Goal: Task Accomplishment & Management: Use online tool/utility

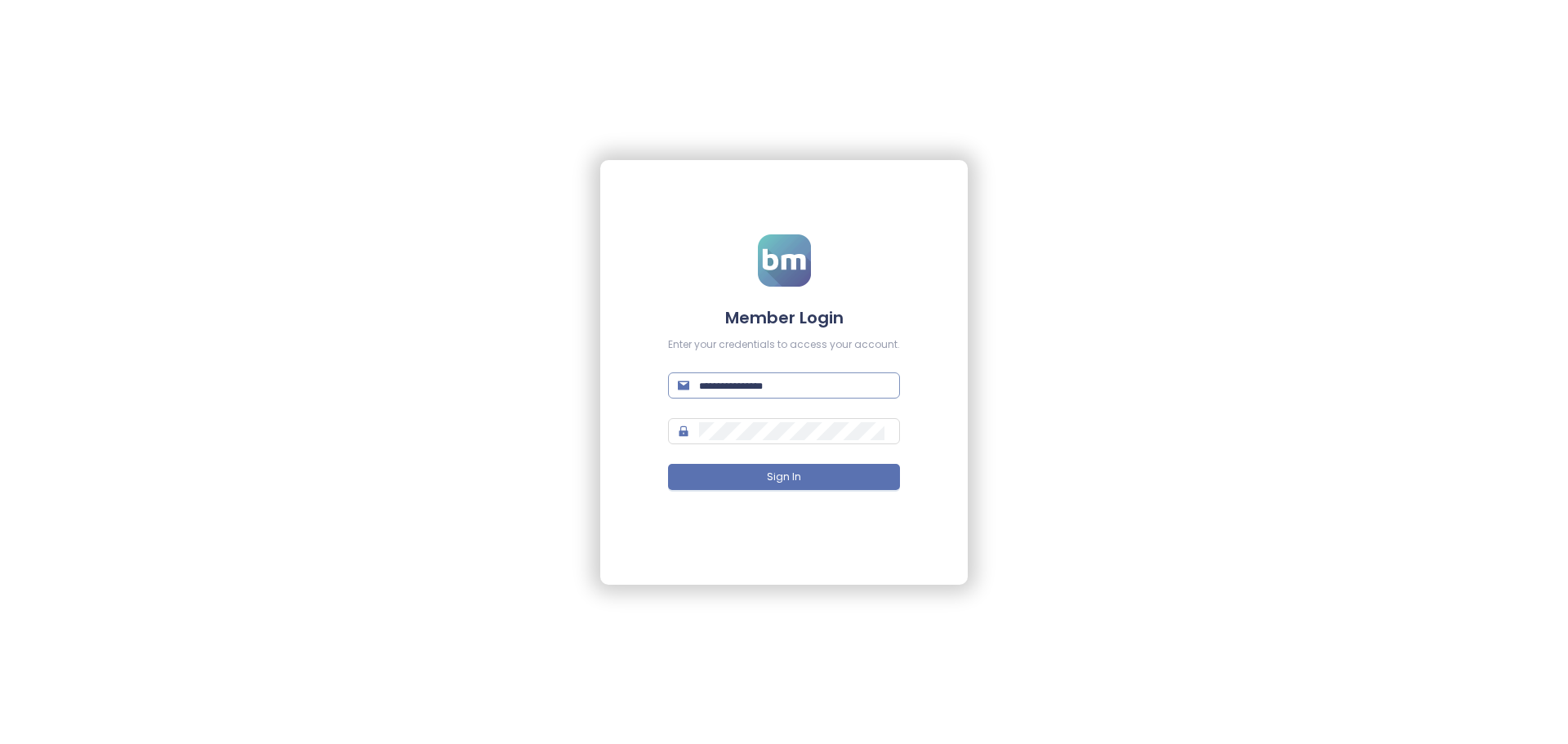
click at [732, 395] on span at bounding box center [784, 385] width 232 height 26
paste input "**********"
type input "**********"
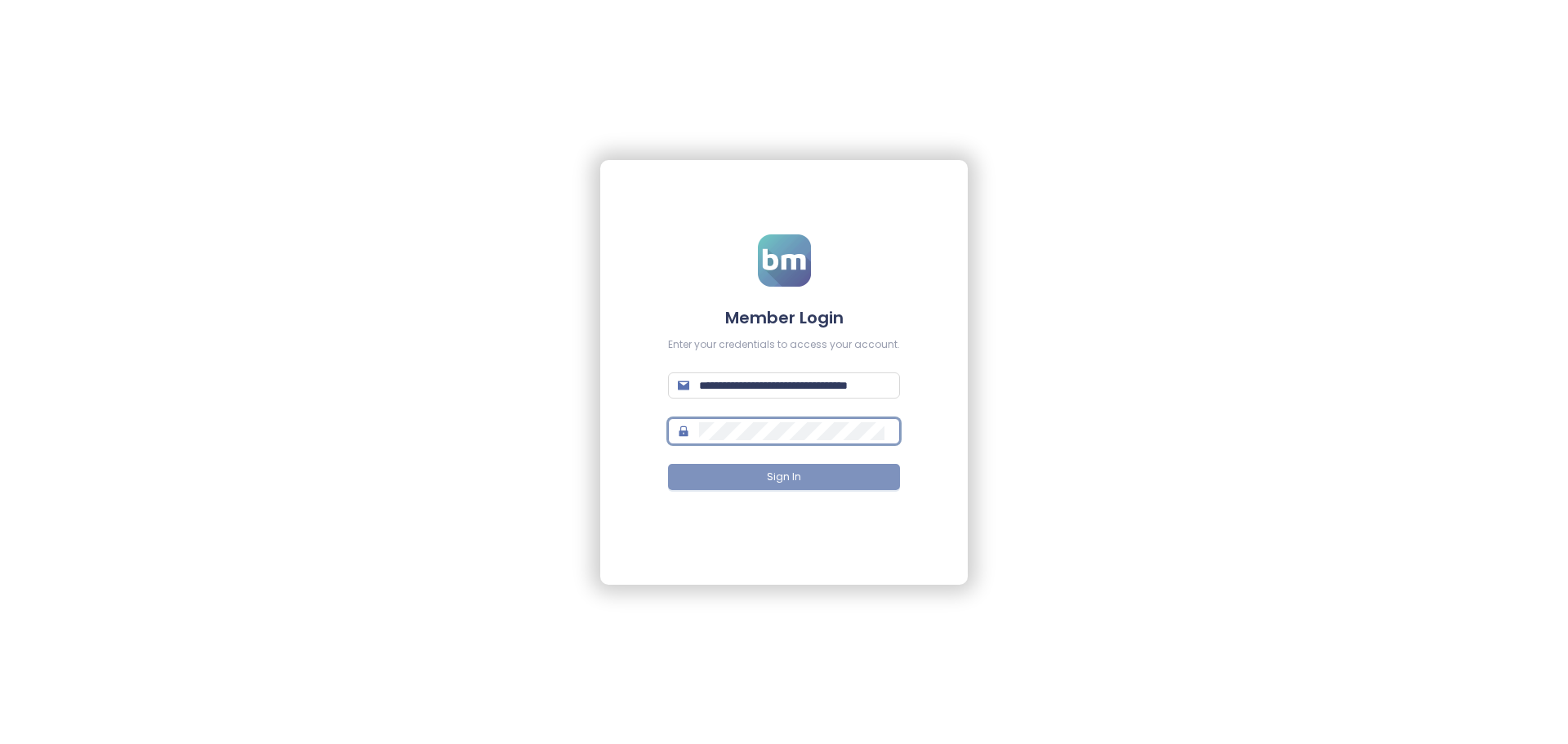
click at [792, 482] on span "Sign In" at bounding box center [784, 477] width 35 height 16
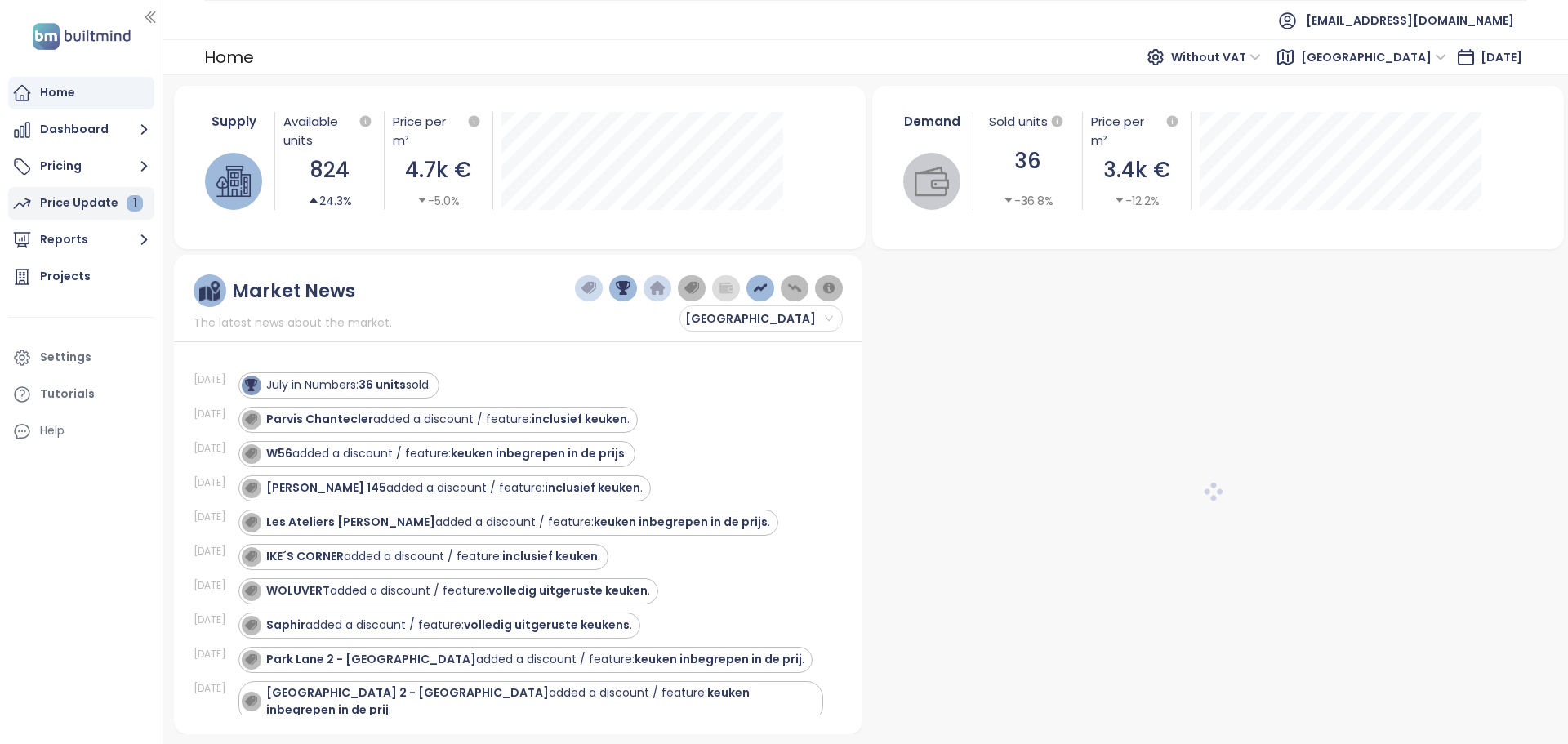
click at [93, 204] on div "Price Update 1" at bounding box center [91, 203] width 103 height 21
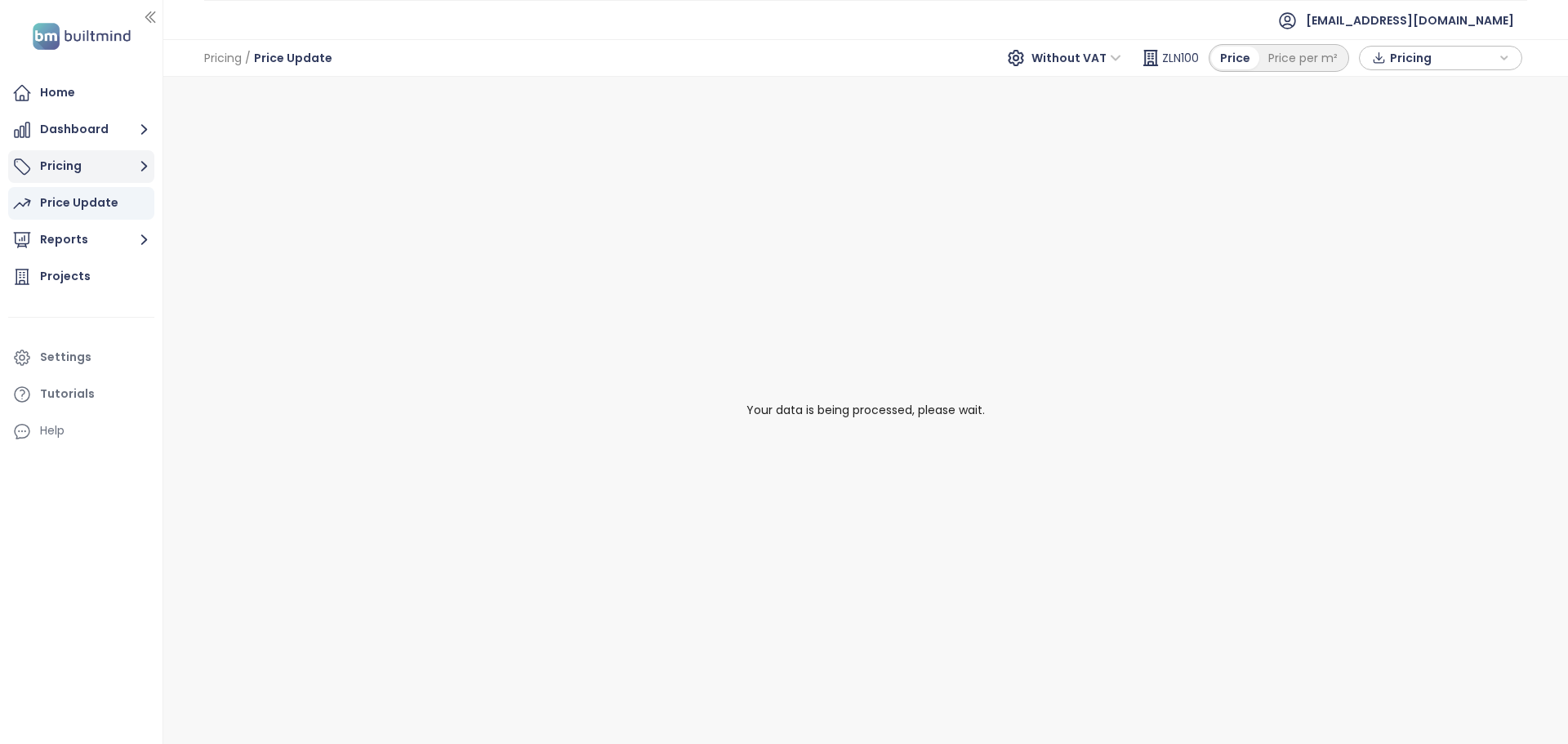
click at [74, 172] on button "Pricing" at bounding box center [81, 166] width 146 height 33
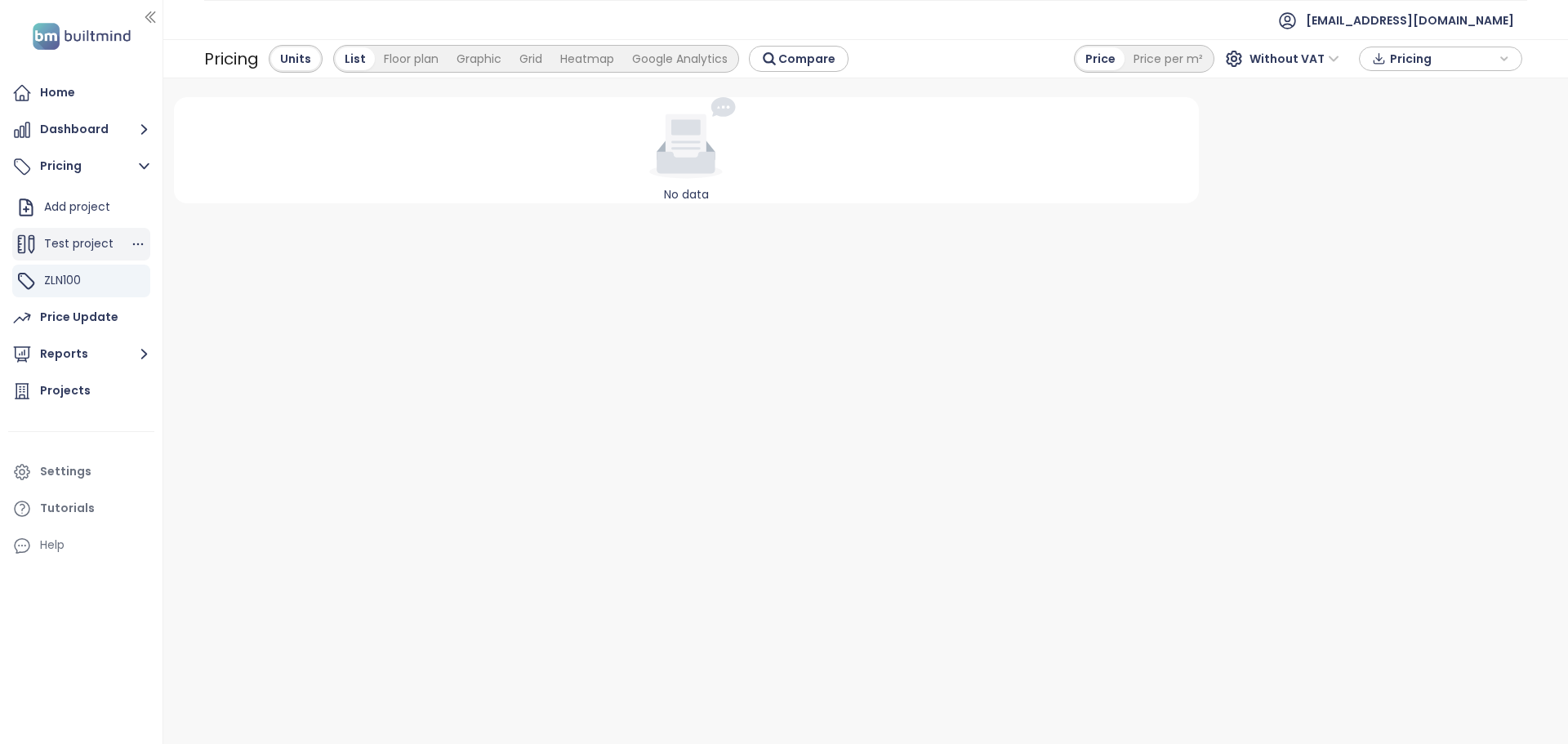
click at [81, 247] on span "Test project" at bounding box center [79, 243] width 69 height 16
click at [81, 281] on div "ZLN100" at bounding box center [81, 281] width 138 height 33
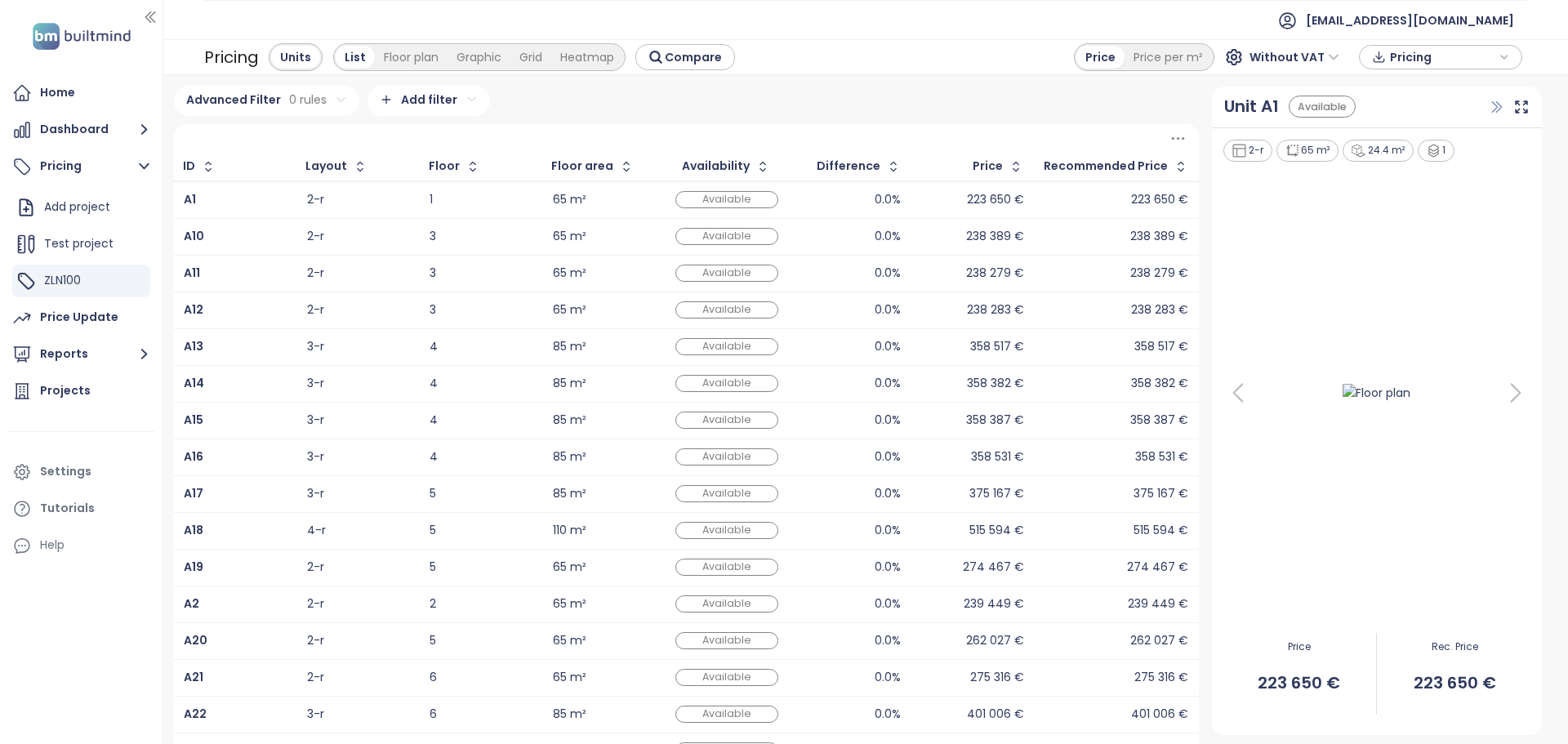
click at [1488, 104] on icon "button" at bounding box center [1496, 107] width 16 height 16
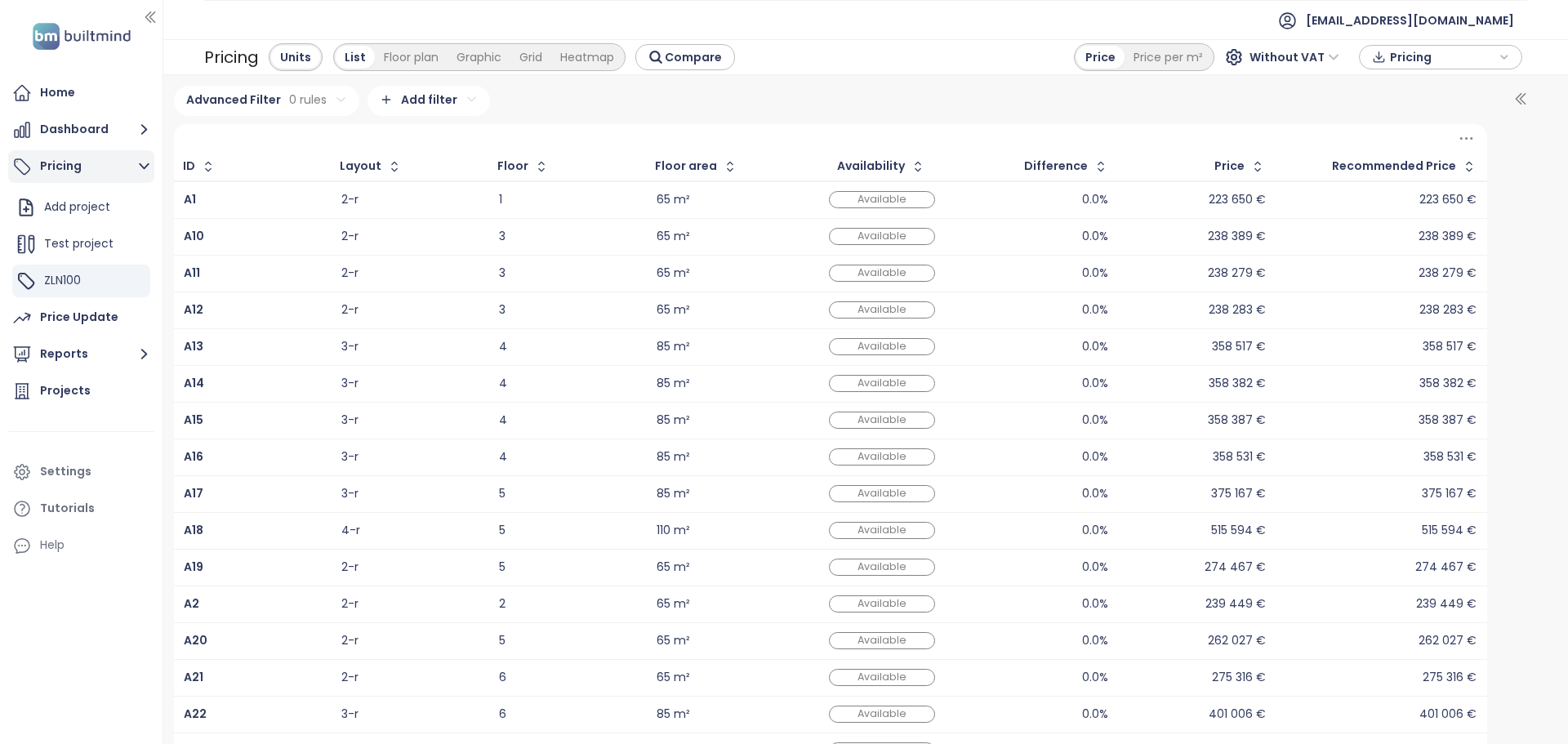
click at [56, 161] on button "Pricing" at bounding box center [81, 166] width 146 height 33
click at [76, 286] on span "ZLN100" at bounding box center [62, 280] width 36 height 16
click at [92, 323] on div "Price Update" at bounding box center [79, 317] width 78 height 21
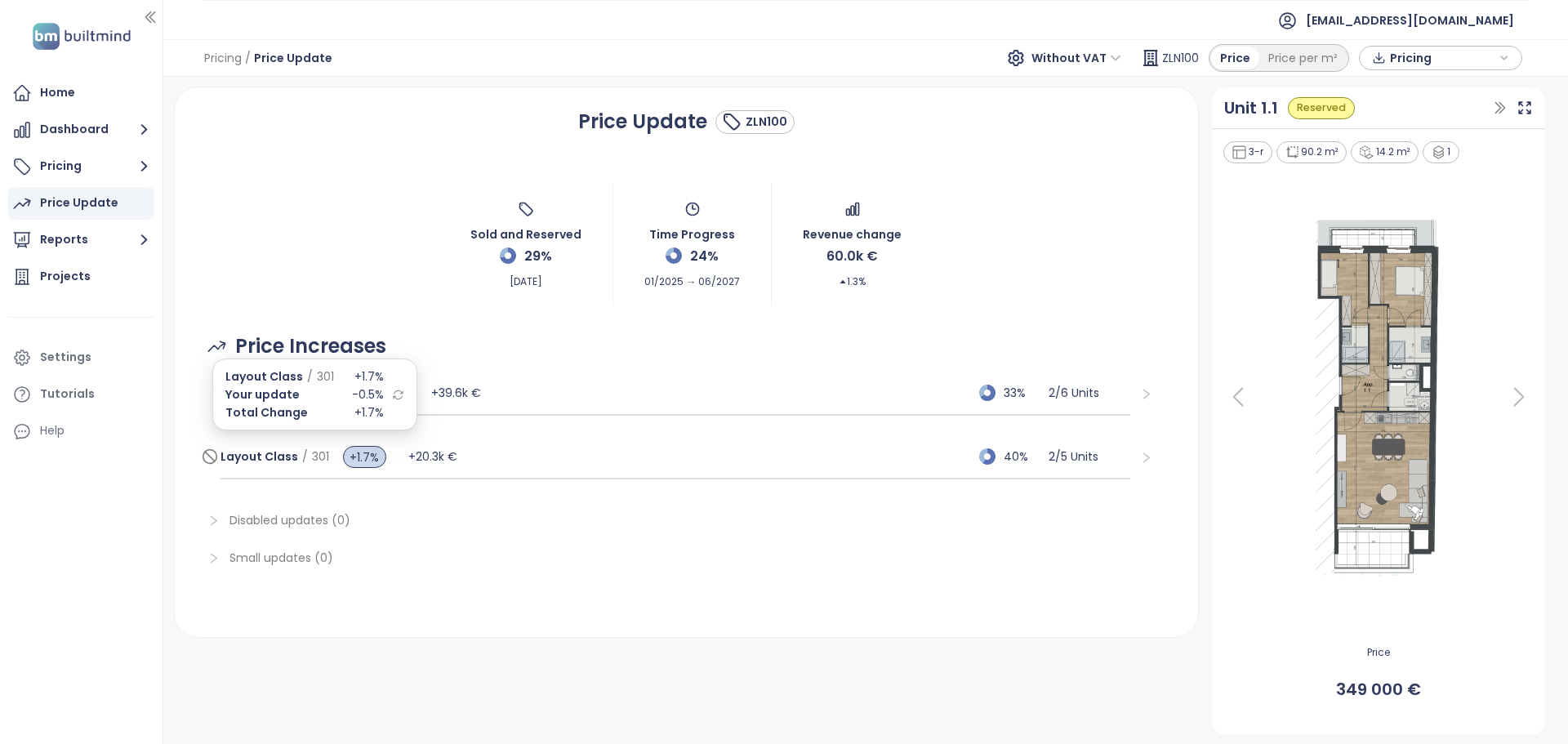
click at [261, 469] on div "Layout Class / 301 +1.7%" at bounding box center [315, 456] width 189 height 33
